Goal: Information Seeking & Learning: Learn about a topic

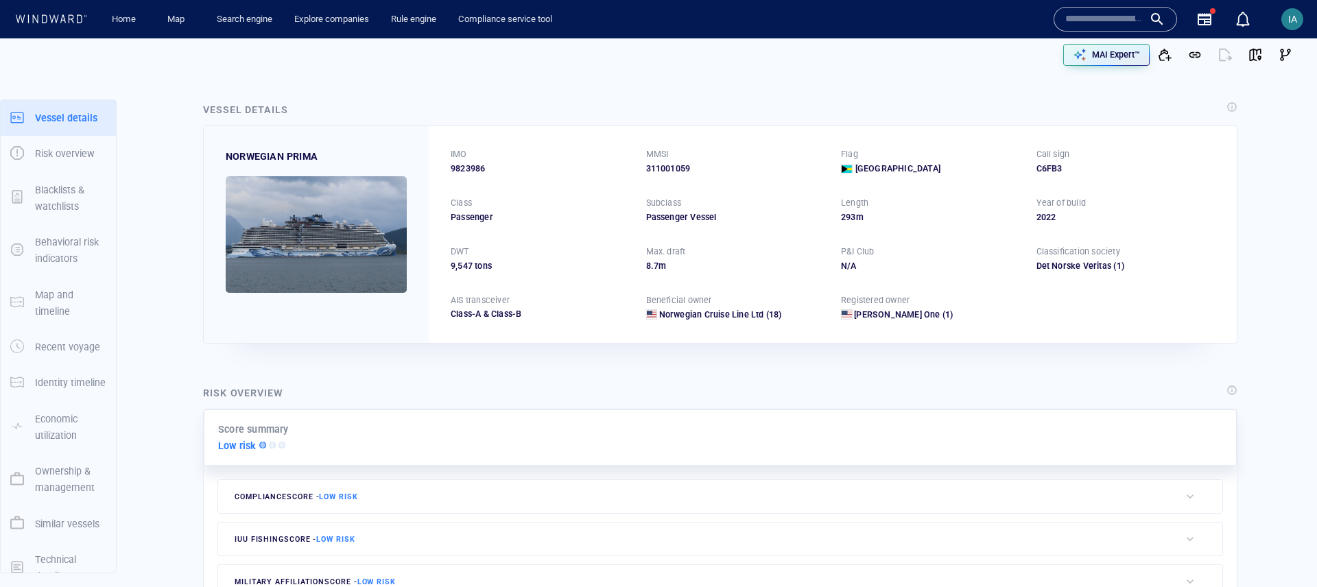
scroll to position [250, 0]
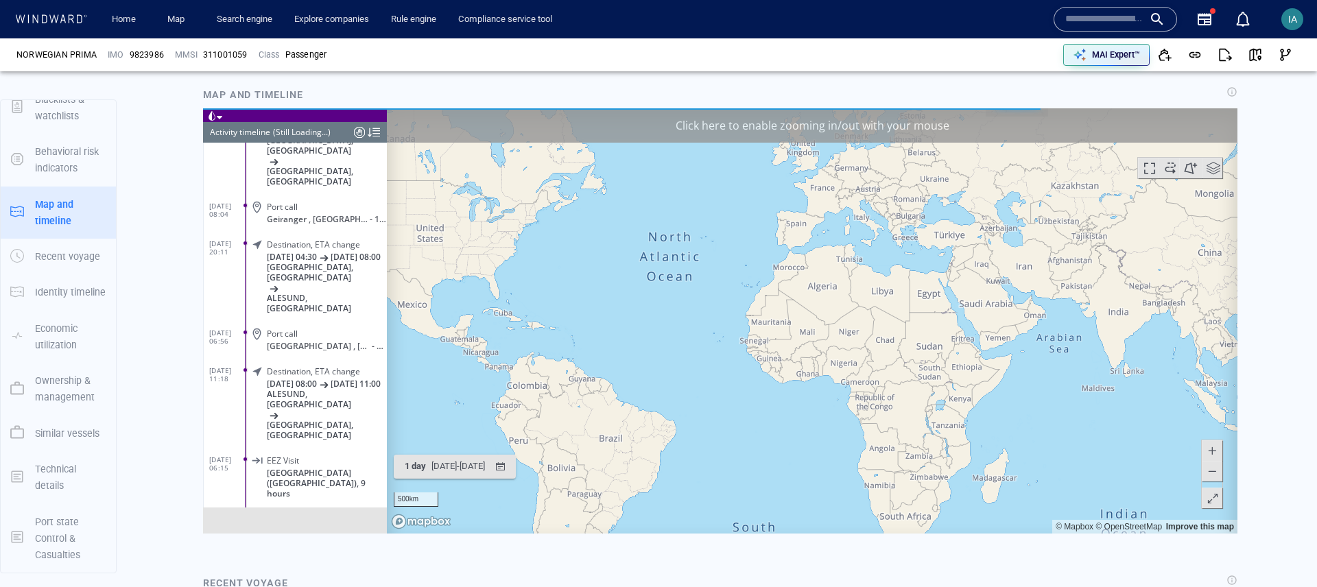
scroll to position [10160, 0]
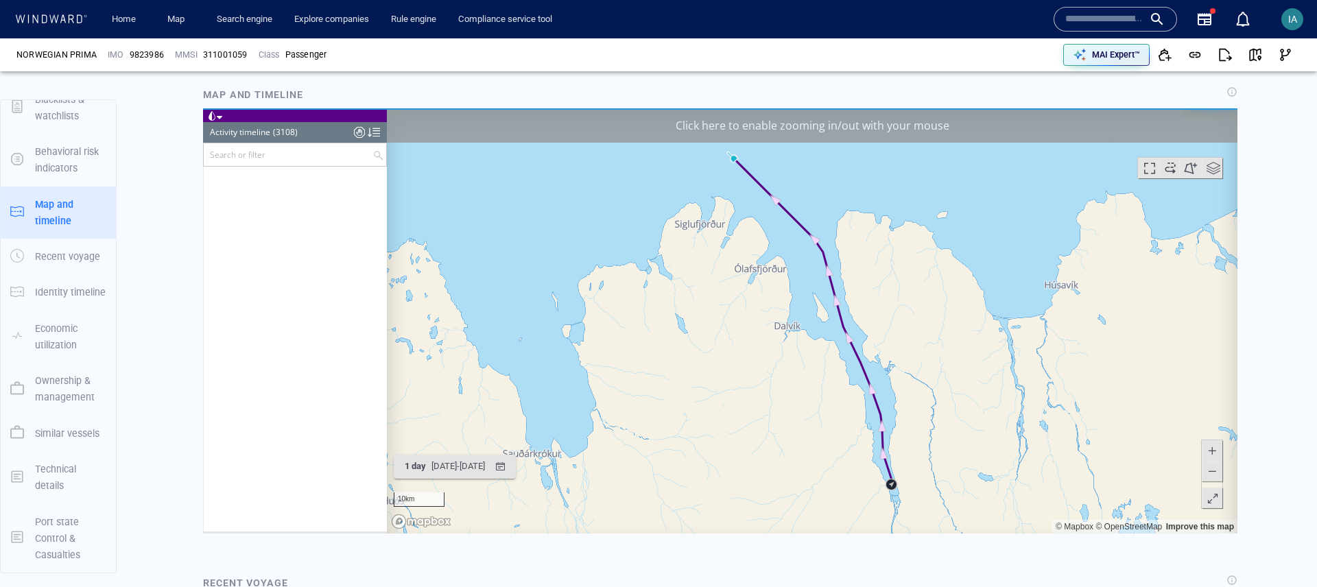
scroll to position [116918, 0]
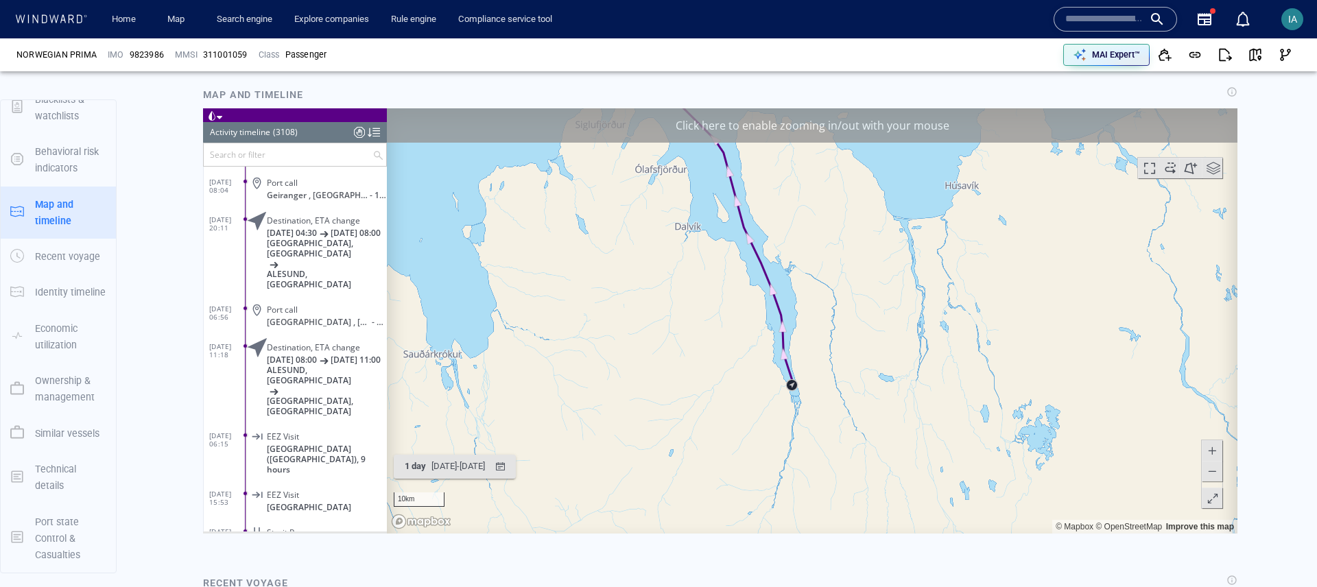
drag, startPoint x: 904, startPoint y: 285, endPoint x: 805, endPoint y: 185, distance: 140.7
click at [805, 185] on canvas "Map" at bounding box center [812, 320] width 851 height 425
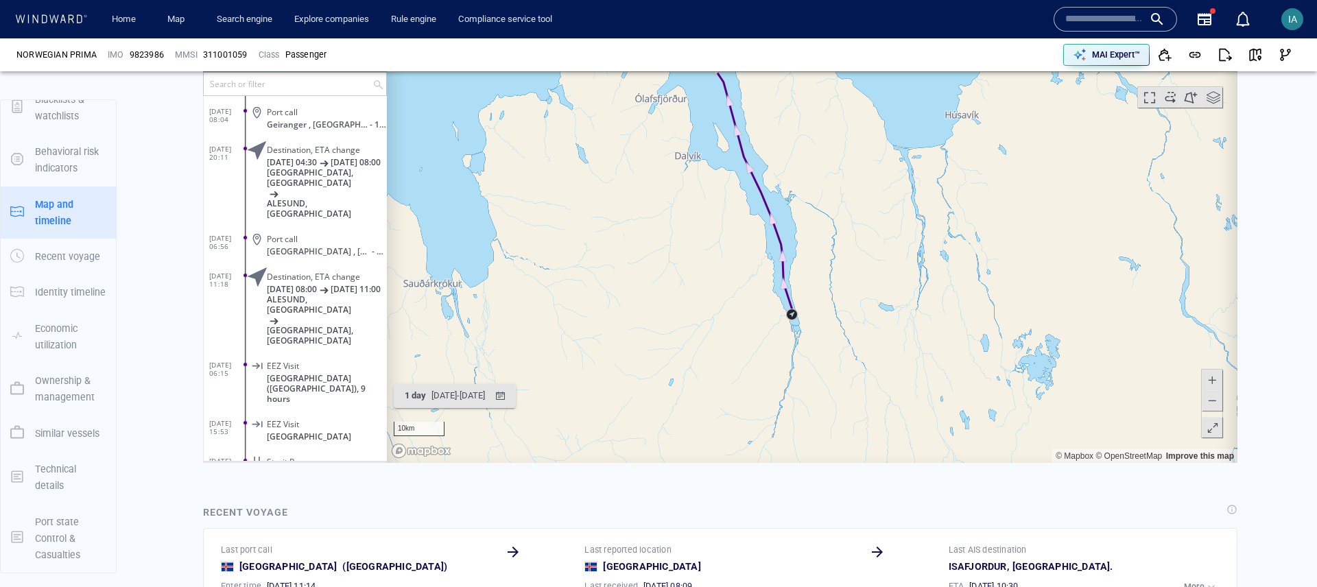
scroll to position [912, 0]
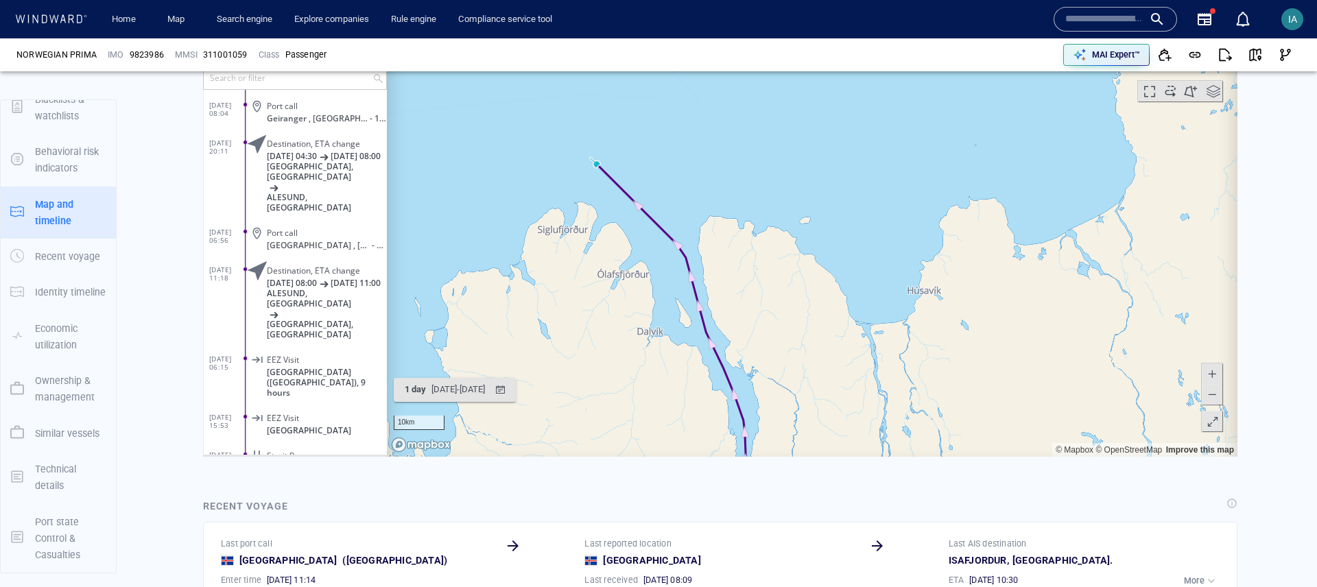
drag, startPoint x: 823, startPoint y: 234, endPoint x: 753, endPoint y: 324, distance: 113.9
click at [753, 324] on canvas "Map" at bounding box center [812, 243] width 851 height 425
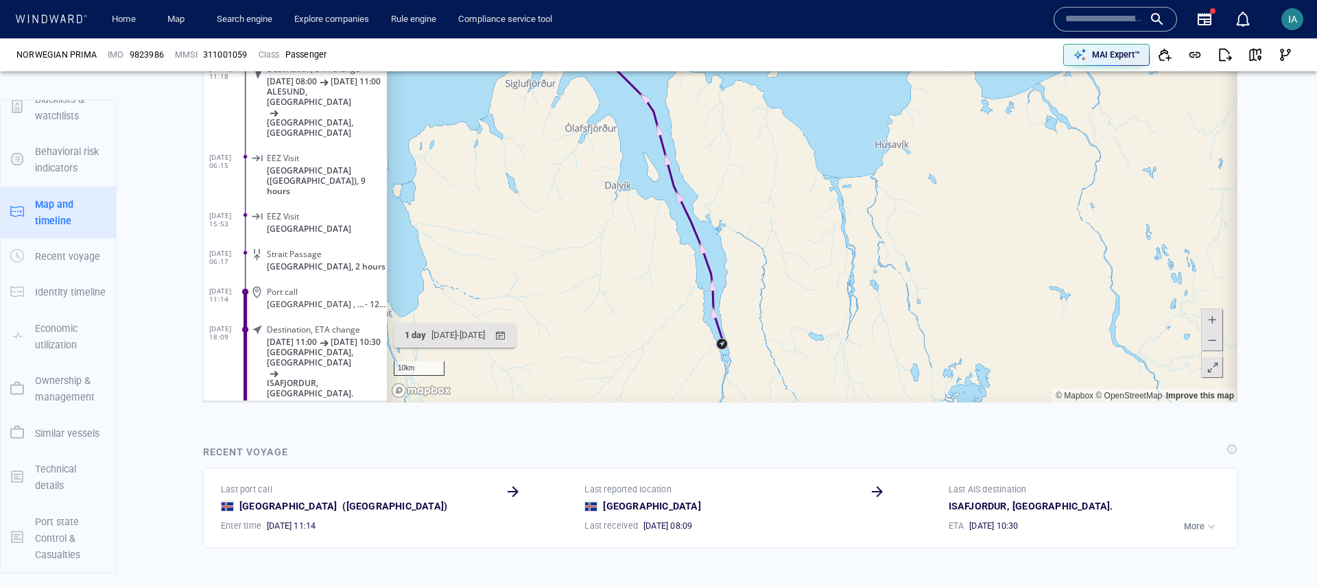
scroll to position [973, 0]
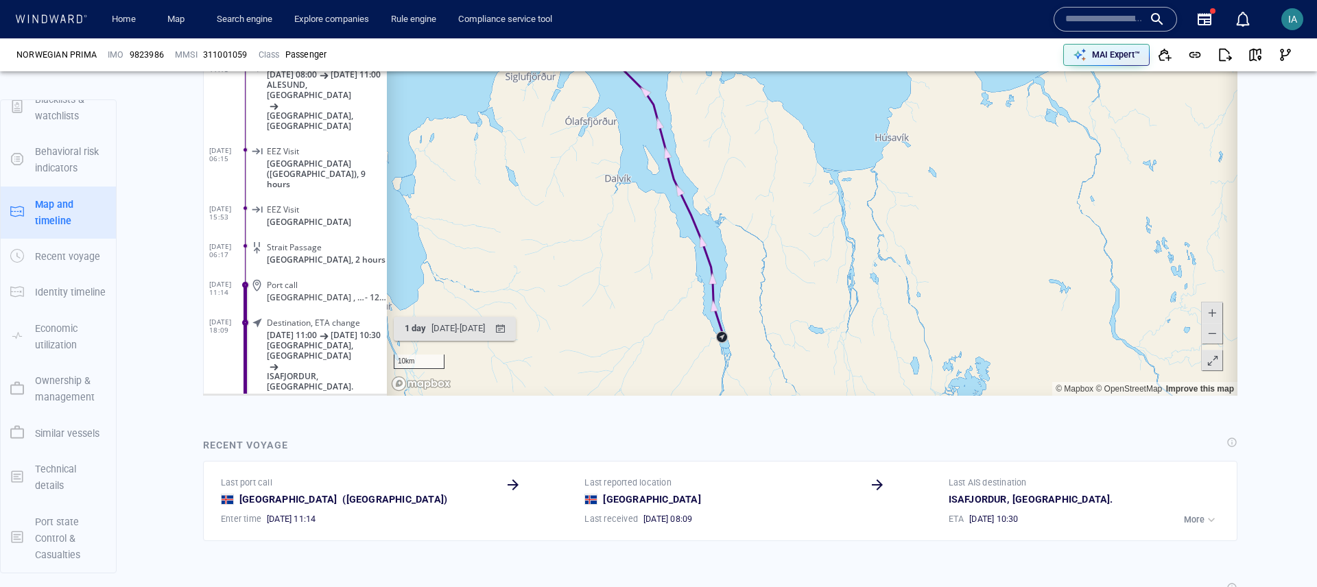
click at [1210, 519] on div "button" at bounding box center [1212, 520] width 14 height 14
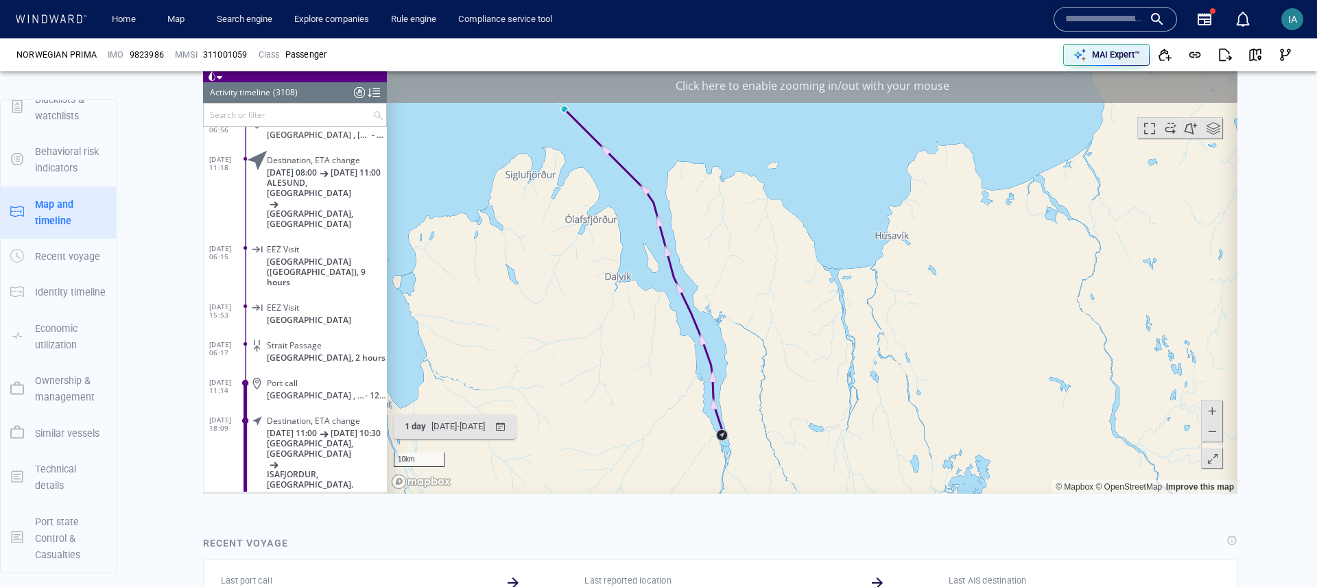
scroll to position [777, 0]
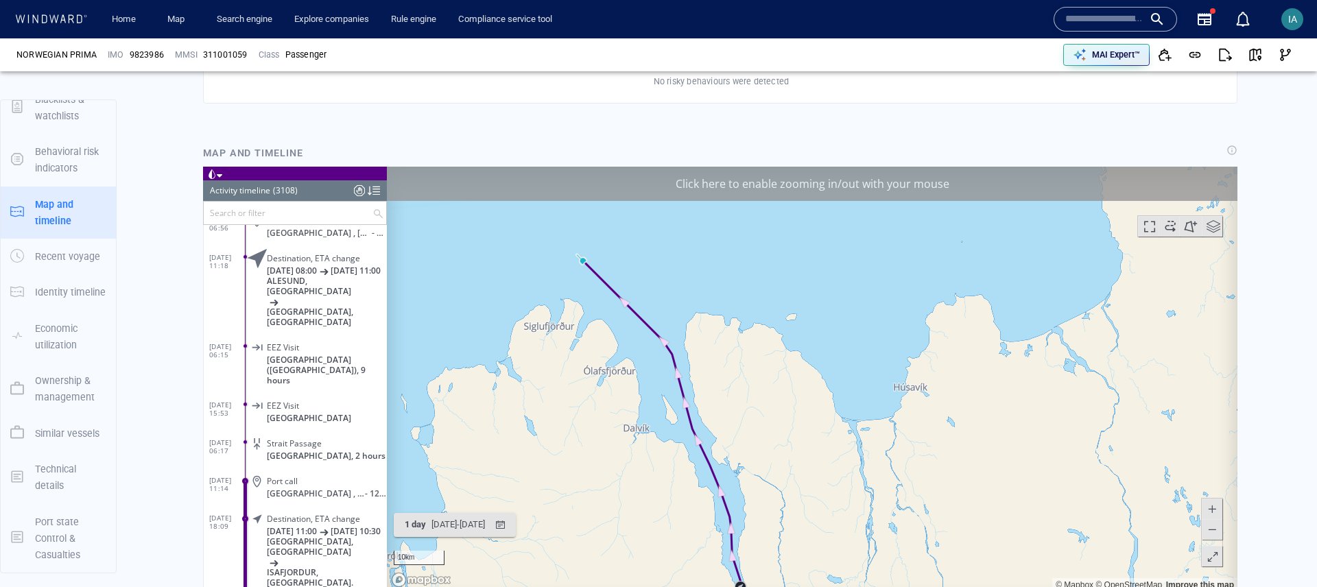
drag, startPoint x: 720, startPoint y: 366, endPoint x: 747, endPoint y: 402, distance: 45.0
click at [747, 402] on canvas "Map" at bounding box center [812, 378] width 851 height 425
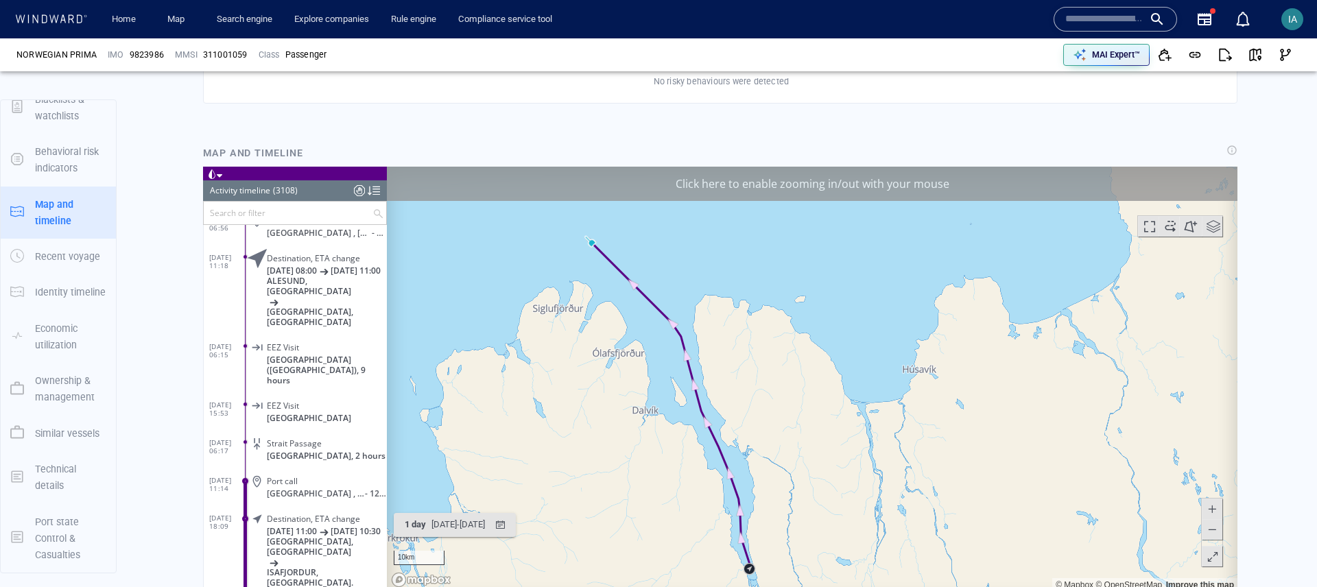
click at [1214, 525] on span at bounding box center [1212, 529] width 14 height 21
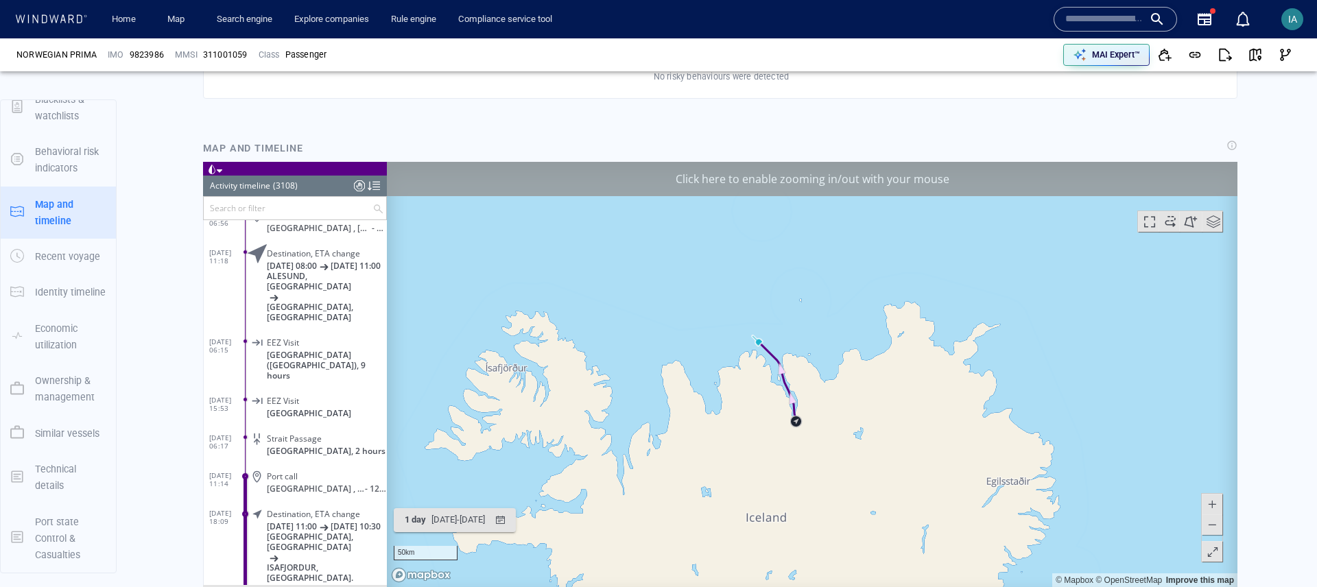
scroll to position [778, 0]
